Goal: Information Seeking & Learning: Learn about a topic

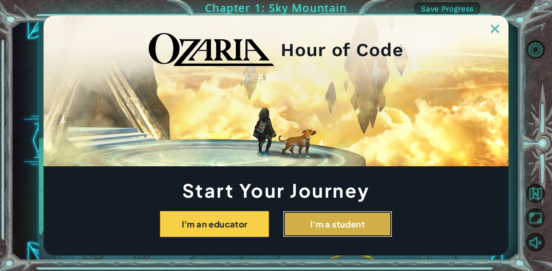
click at [345, 230] on button "I'm a student" at bounding box center [337, 224] width 109 height 26
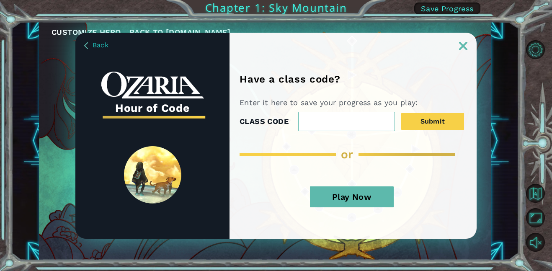
click at [325, 200] on button "Play Now" at bounding box center [352, 196] width 84 height 21
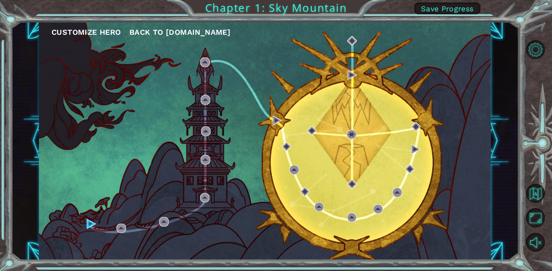
click at [177, 87] on div "Customize Hero Back to [DOMAIN_NAME]" at bounding box center [265, 141] width 452 height 238
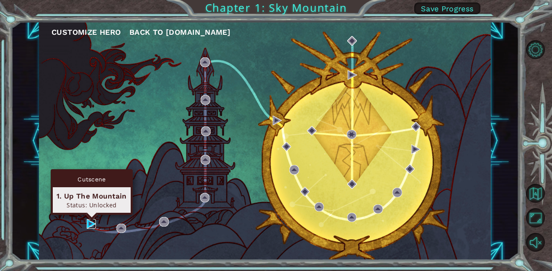
click at [90, 224] on img at bounding box center [92, 224] width 10 height 10
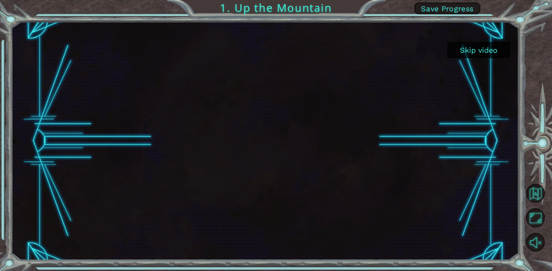
click at [464, 53] on button "Skip video" at bounding box center [478, 50] width 63 height 16
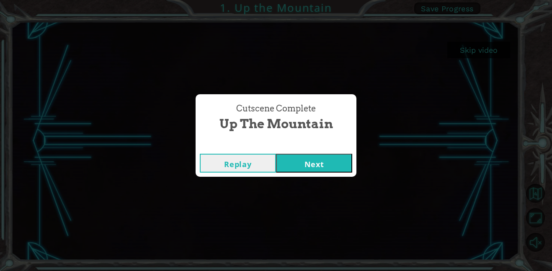
click at [321, 160] on button "Next" at bounding box center [314, 163] width 76 height 19
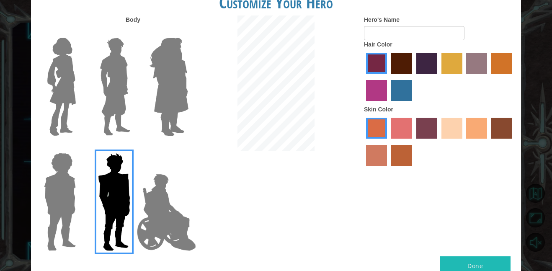
click at [125, 93] on img at bounding box center [114, 86] width 37 height 105
click at [134, 32] on input "Hero Lars" at bounding box center [134, 32] width 0 height 0
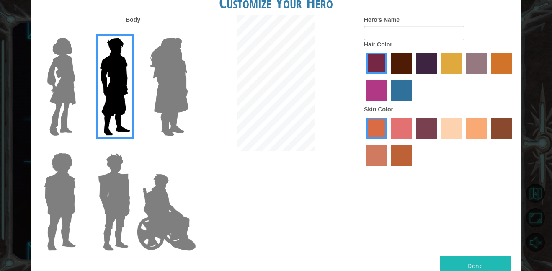
click at [61, 88] on img at bounding box center [61, 86] width 35 height 105
click at [79, 32] on input "Hero Connie" at bounding box center [79, 32] width 0 height 0
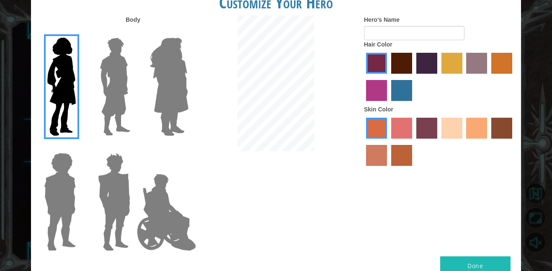
click at [121, 104] on img at bounding box center [114, 86] width 37 height 105
click at [134, 32] on input "Hero Lars" at bounding box center [134, 32] width 0 height 0
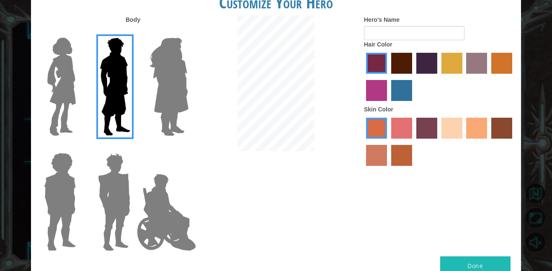
click at [105, 228] on img at bounding box center [114, 201] width 39 height 105
click at [134, 147] on input "Hero Garnet" at bounding box center [134, 147] width 0 height 0
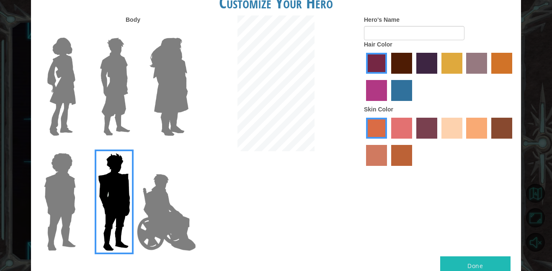
click at [41, 223] on img at bounding box center [60, 201] width 39 height 105
click at [79, 147] on input "Hero Steven" at bounding box center [79, 147] width 0 height 0
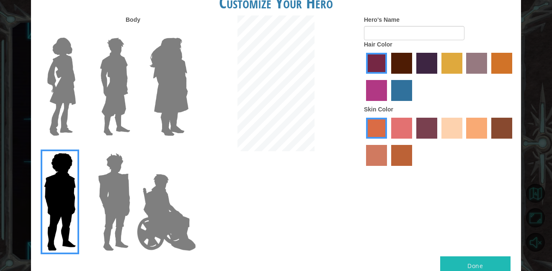
click at [169, 218] on img at bounding box center [167, 212] width 66 height 84
click at [188, 147] on input "Hero Jamie" at bounding box center [188, 147] width 0 height 0
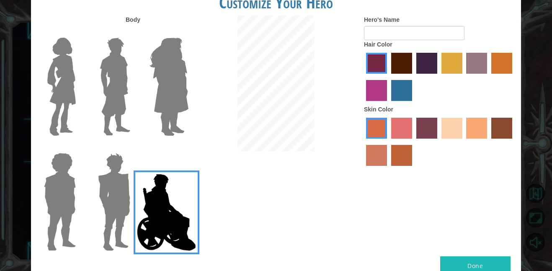
click at [159, 105] on img at bounding box center [169, 86] width 46 height 105
click at [188, 32] on input "Hero Amethyst" at bounding box center [188, 32] width 0 height 0
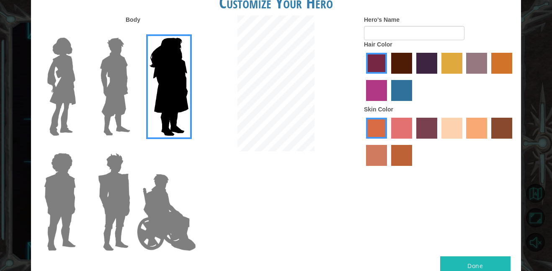
click at [116, 101] on img at bounding box center [114, 86] width 37 height 105
click at [134, 32] on input "Hero Lars" at bounding box center [134, 32] width 0 height 0
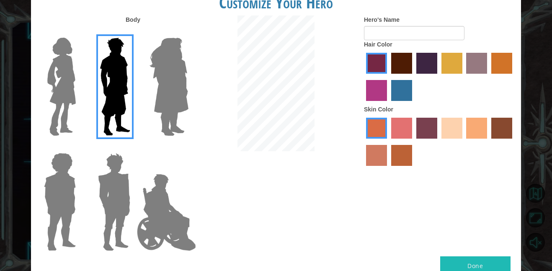
click at [105, 189] on img at bounding box center [114, 201] width 39 height 105
click at [134, 147] on input "Hero Garnet" at bounding box center [134, 147] width 0 height 0
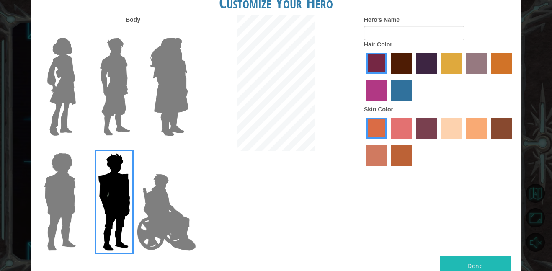
click at [111, 102] on img at bounding box center [114, 86] width 37 height 105
click at [134, 32] on input "Hero Lars" at bounding box center [134, 32] width 0 height 0
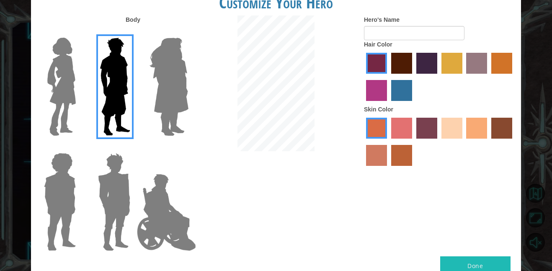
click at [378, 152] on label "burning sand skin color" at bounding box center [376, 155] width 21 height 21
click at [513, 141] on input "burning sand skin color" at bounding box center [513, 141] width 0 height 0
click at [453, 127] on label "sandy beach skin color" at bounding box center [451, 128] width 21 height 21
click at [438, 141] on input "sandy beach skin color" at bounding box center [438, 141] width 0 height 0
click at [511, 62] on label "gold drop hair color" at bounding box center [501, 63] width 21 height 21
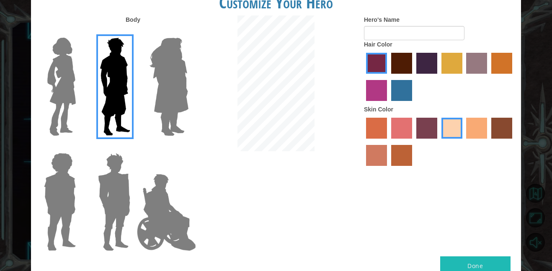
click at [488, 77] on input "gold drop hair color" at bounding box center [488, 77] width 0 height 0
click at [430, 62] on label "hot purple hair color" at bounding box center [426, 63] width 21 height 21
click at [413, 77] on input "hot purple hair color" at bounding box center [413, 77] width 0 height 0
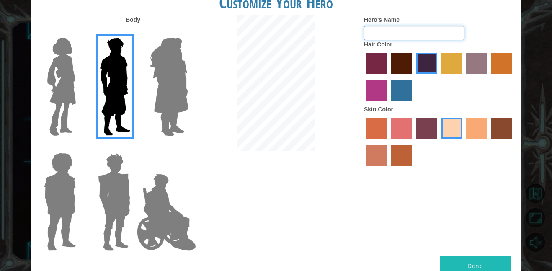
click at [372, 38] on input "Hero's Name" at bounding box center [414, 33] width 100 height 14
type input "e"
type input "E-dog"
click at [487, 258] on button "Done" at bounding box center [475, 265] width 70 height 19
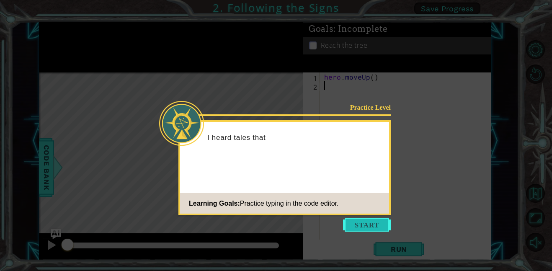
click at [373, 224] on button "Start" at bounding box center [367, 224] width 48 height 13
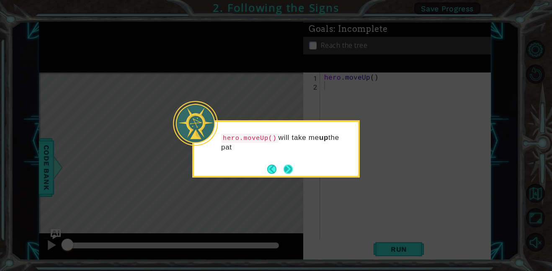
click at [291, 172] on button "Next" at bounding box center [288, 169] width 12 height 12
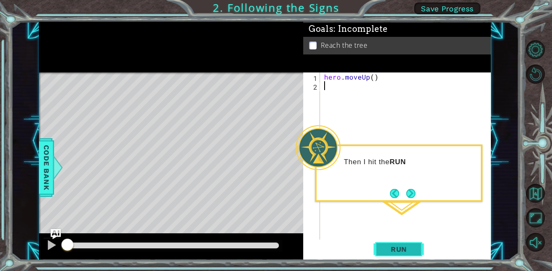
click at [400, 248] on span "Run" at bounding box center [398, 249] width 33 height 8
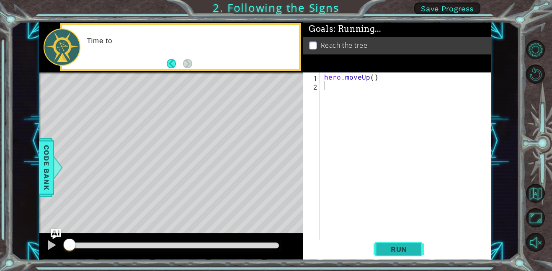
click at [398, 248] on span "Run" at bounding box center [398, 249] width 33 height 8
